Goal: Use online tool/utility: Utilize a website feature to perform a specific function

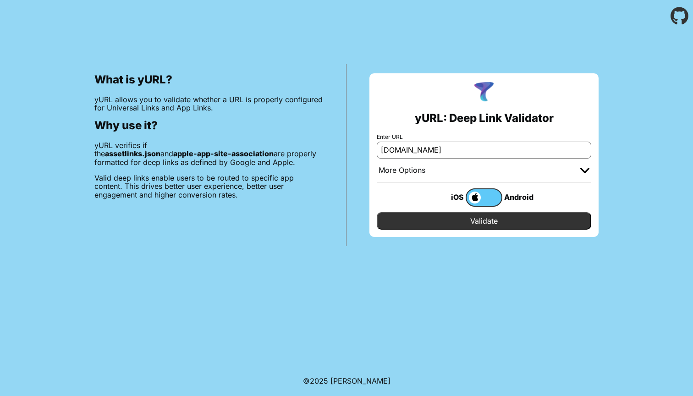
type input "[DOMAIN_NAME]"
click at [484, 221] on input "Validate" at bounding box center [484, 220] width 214 height 17
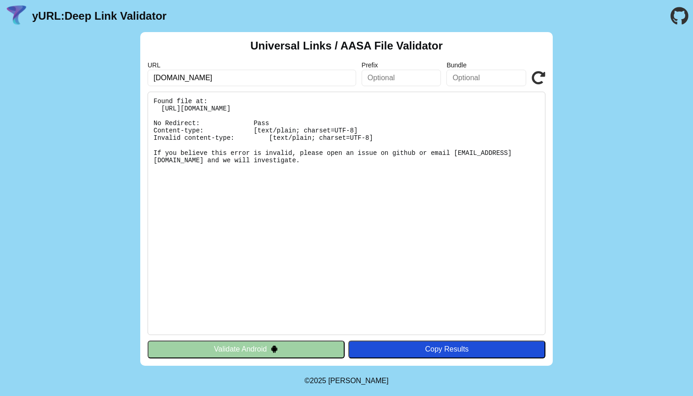
click at [167, 76] on input "[DOMAIN_NAME]" at bounding box center [252, 78] width 208 height 16
click at [333, 222] on pre "Found file at: [URL][DOMAIN_NAME] No Redirect: Pass Content-type: [text/plain; …" at bounding box center [347, 213] width 398 height 243
click at [165, 76] on input "[DOMAIN_NAME]" at bounding box center [252, 78] width 208 height 16
